Goal: Task Accomplishment & Management: Manage account settings

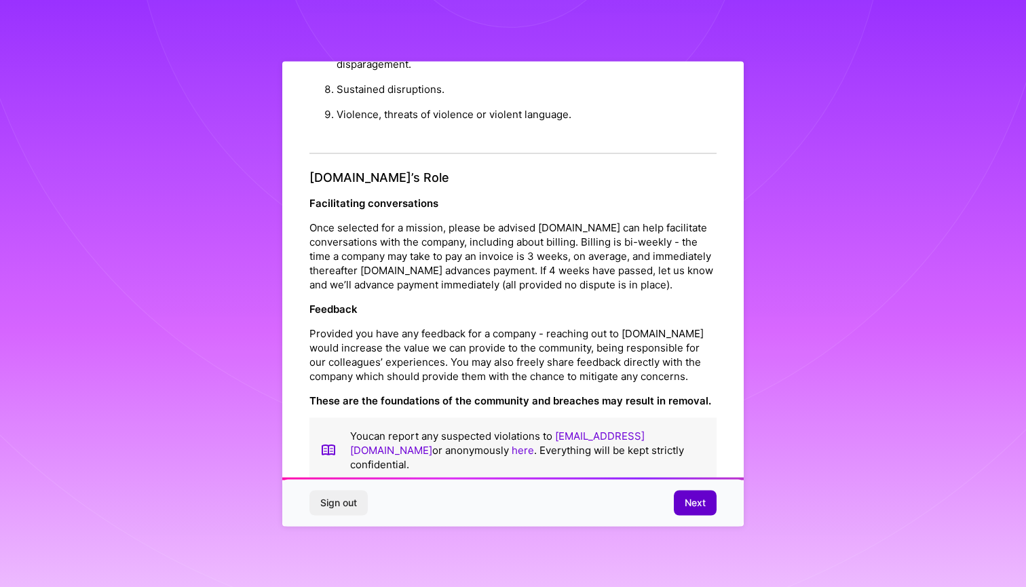
scroll to position [1401, 0]
click at [678, 511] on button "Next" at bounding box center [695, 503] width 43 height 24
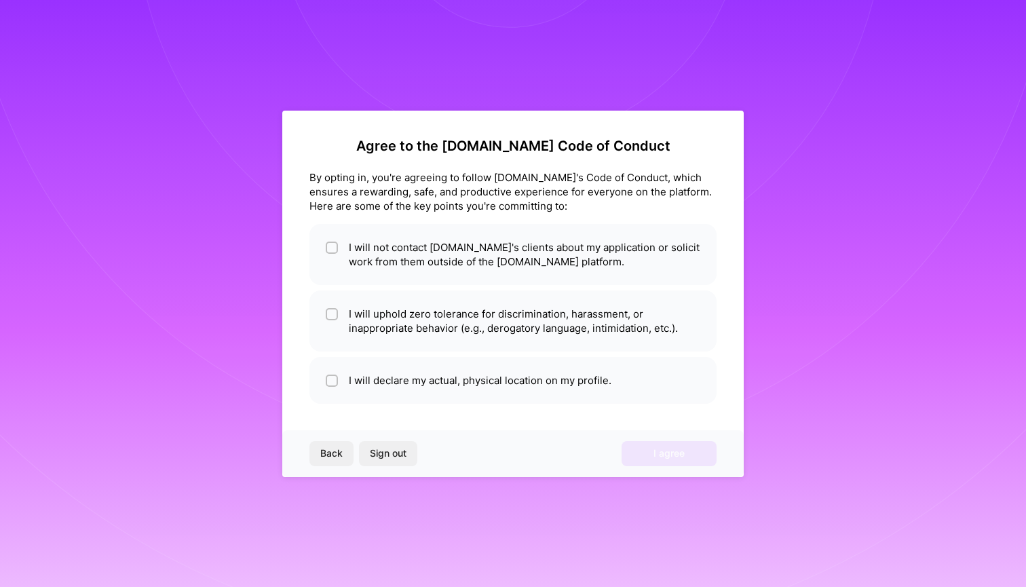
scroll to position [0, 0]
click at [410, 276] on li "I will not contact [DOMAIN_NAME]'s clients about my application or solicit work…" at bounding box center [512, 254] width 407 height 61
checkbox input "true"
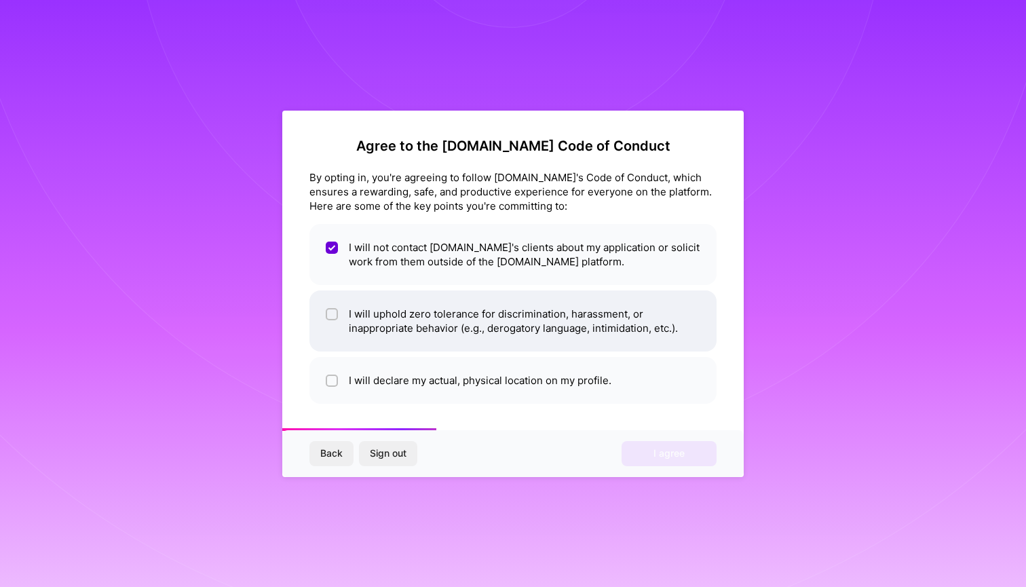
click at [416, 305] on li "I will uphold zero tolerance for discrimination, harassment, or inappropriate b…" at bounding box center [512, 320] width 407 height 61
checkbox input "true"
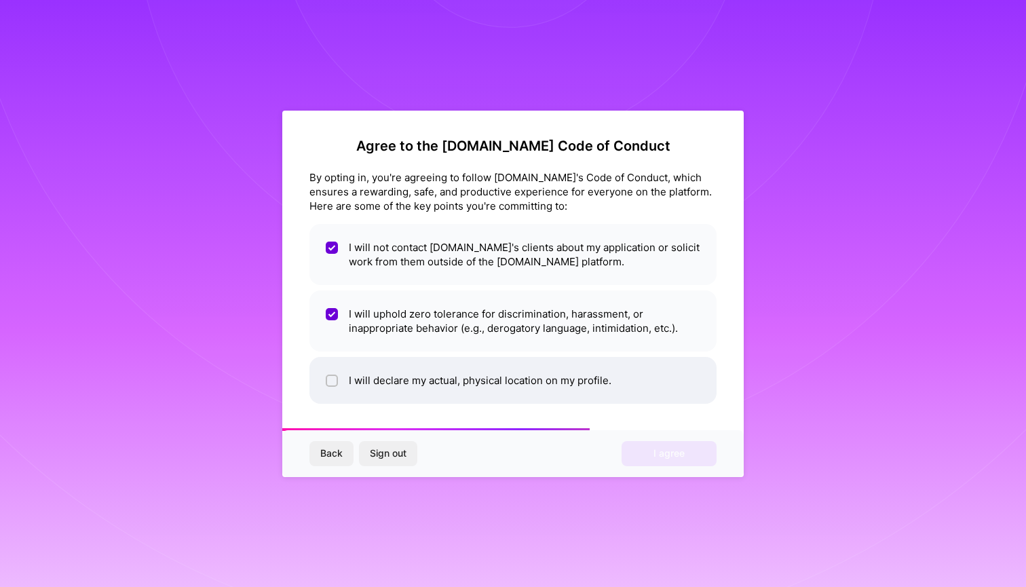
click at [434, 360] on li "I will declare my actual, physical location on my profile." at bounding box center [512, 380] width 407 height 47
checkbox input "true"
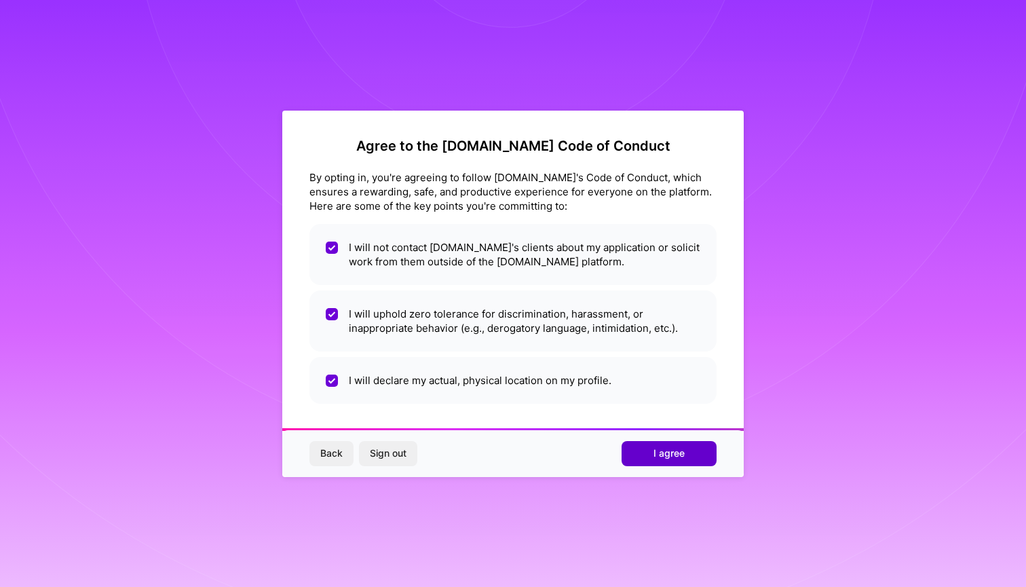
click at [652, 464] on button "I agree" at bounding box center [669, 453] width 95 height 24
click at [652, 454] on div "Back Sign out Loading..." at bounding box center [513, 453] width 462 height 46
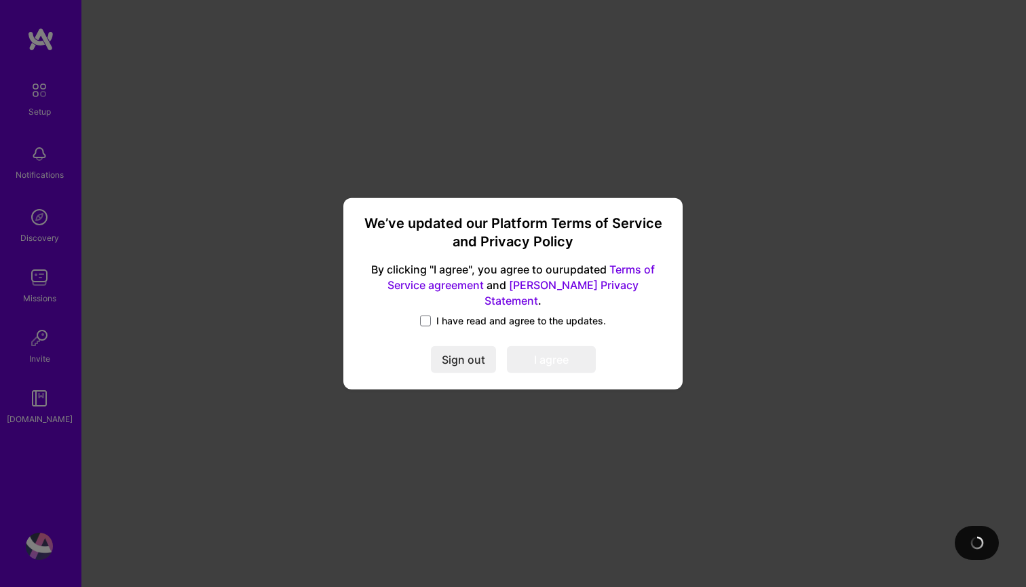
click at [461, 314] on span "I have read and agree to the updates." at bounding box center [521, 321] width 170 height 14
click at [0, 0] on input "I have read and agree to the updates." at bounding box center [0, 0] width 0 height 0
click at [561, 356] on button "I agree" at bounding box center [551, 359] width 89 height 27
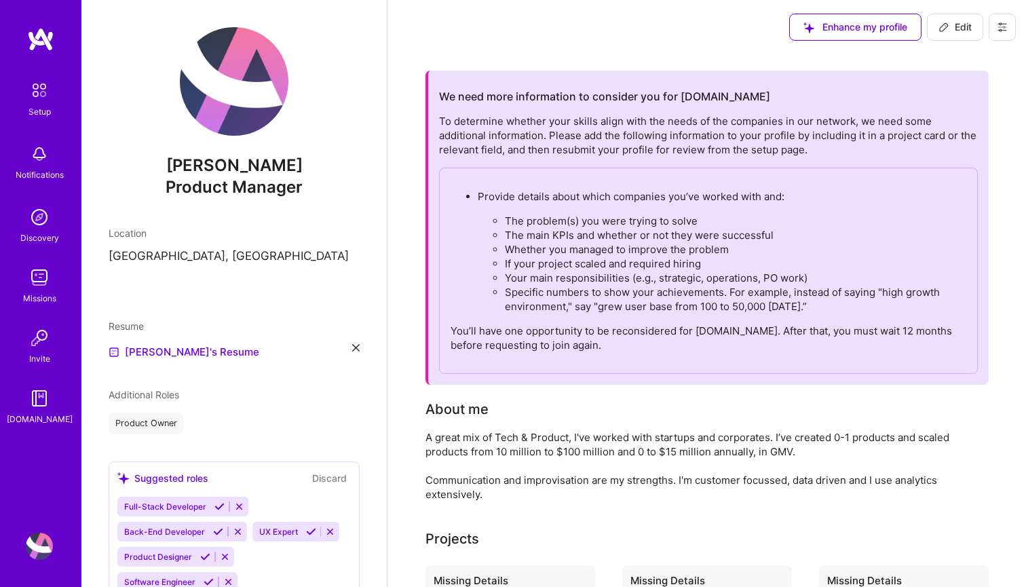
scroll to position [-1, 0]
